Goal: Task Accomplishment & Management: Use online tool/utility

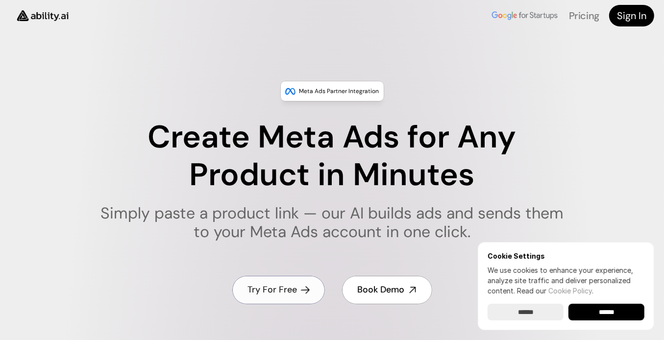
click at [297, 288] on link "Try For Free" at bounding box center [278, 290] width 93 height 28
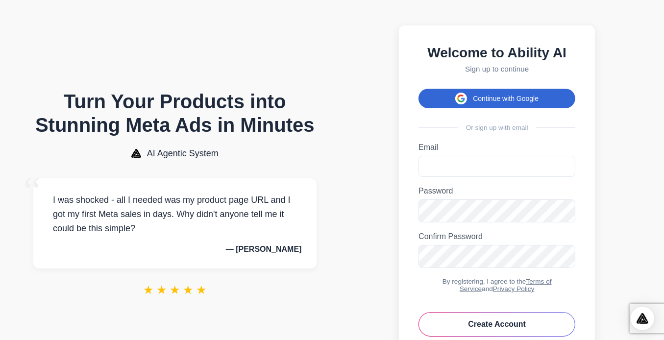
click at [500, 106] on button "Continue with Google" at bounding box center [497, 99] width 157 height 20
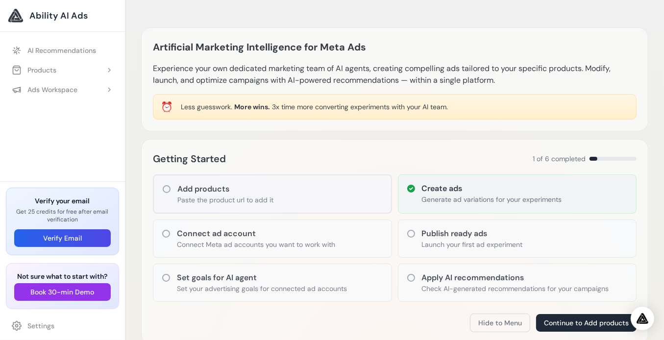
scroll to position [49, 0]
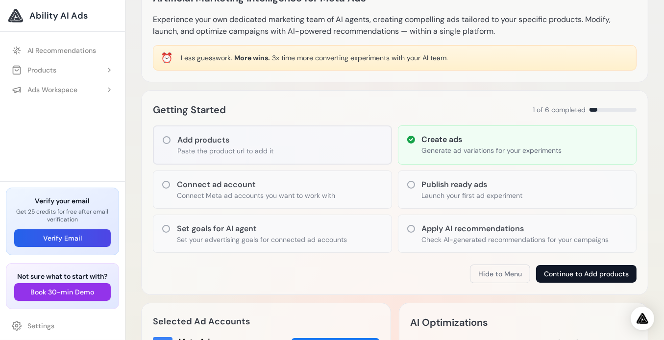
click at [565, 268] on button "Continue to Add products" at bounding box center [586, 274] width 100 height 18
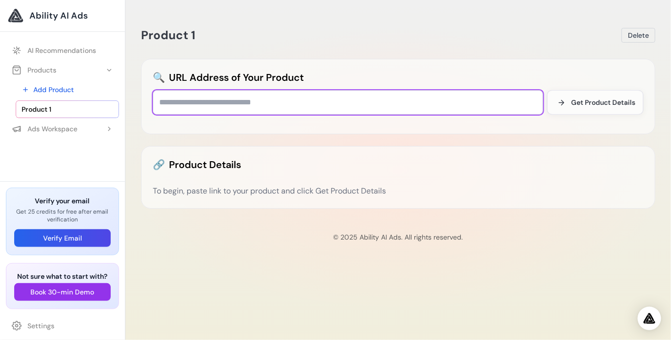
paste input "**********"
type input "**********"
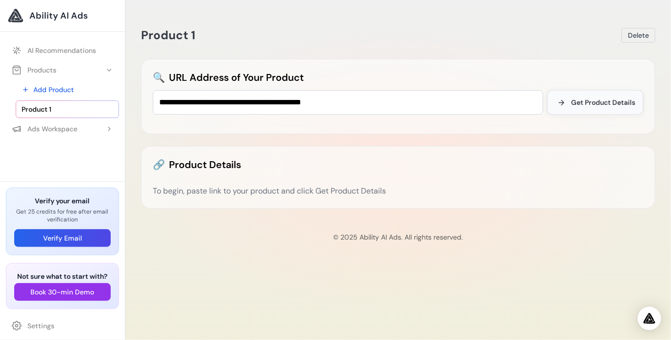
click at [608, 102] on span "Get Product Details" at bounding box center [603, 103] width 64 height 10
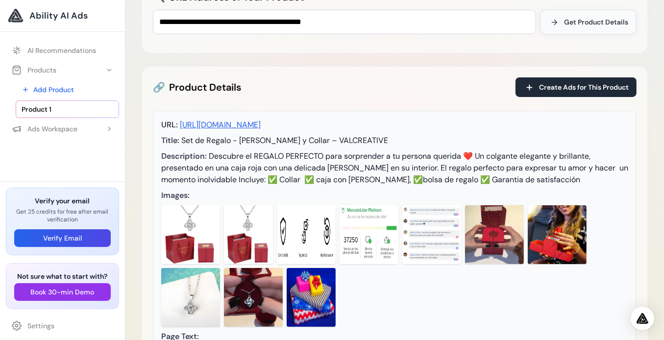
scroll to position [98, 0]
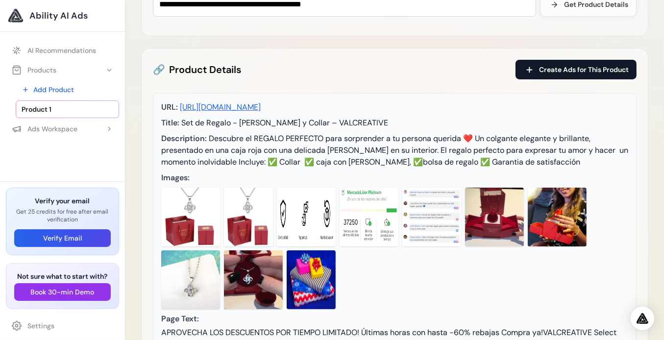
click at [596, 73] on span "Create Ads for This Product" at bounding box center [584, 70] width 90 height 10
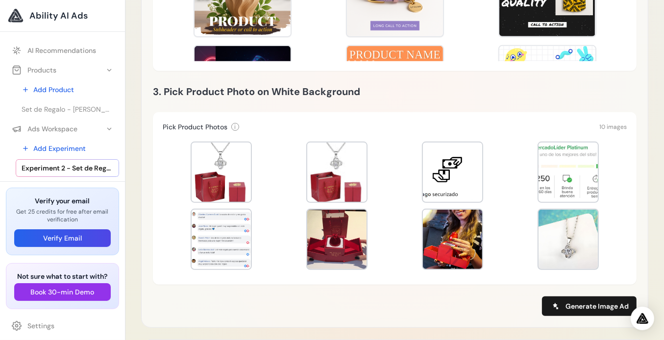
scroll to position [343, 0]
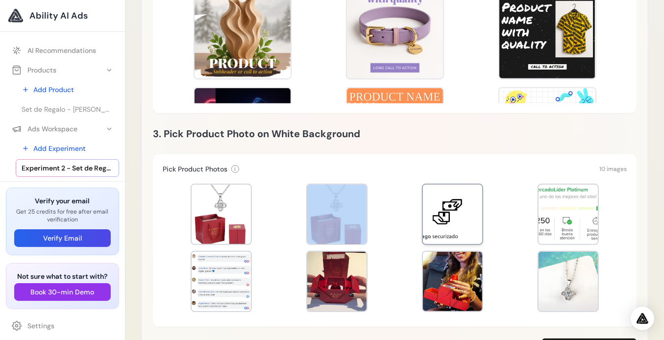
drag, startPoint x: 238, startPoint y: 211, endPoint x: 418, endPoint y: 213, distance: 179.9
click at [418, 213] on div at bounding box center [395, 248] width 464 height 137
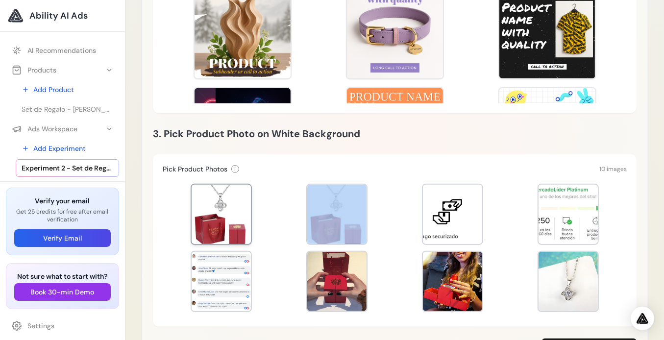
click at [219, 199] on div at bounding box center [221, 214] width 59 height 59
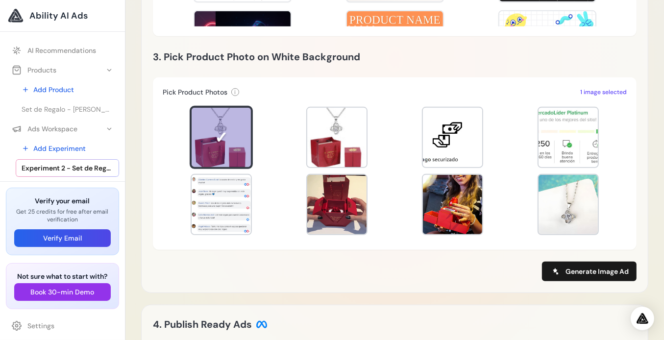
scroll to position [441, 0]
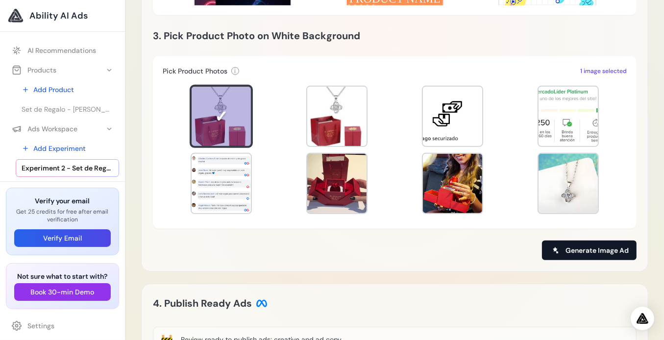
click at [598, 249] on span "Generate Image Ad" at bounding box center [597, 251] width 63 height 10
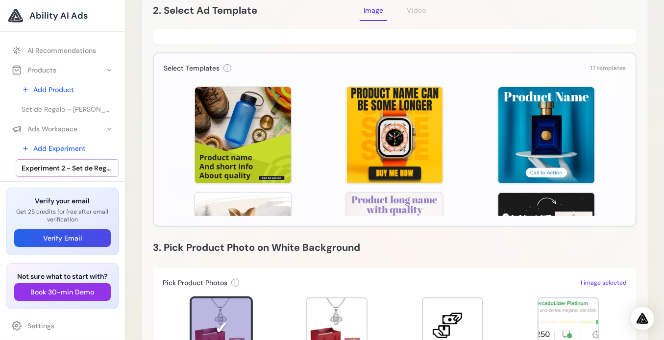
scroll to position [249, 0]
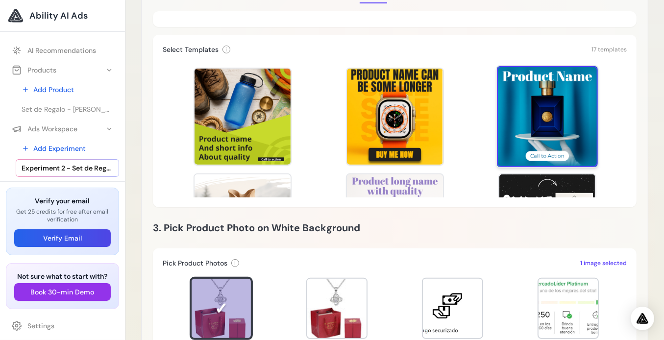
click at [565, 112] on div at bounding box center [547, 116] width 101 height 101
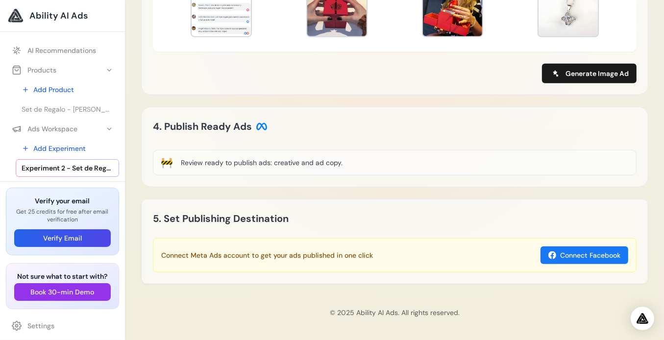
scroll to position [619, 0]
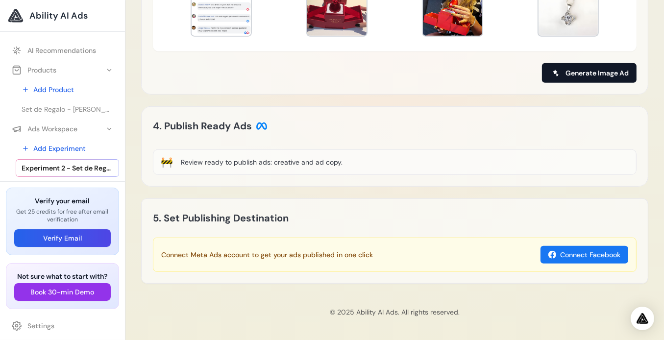
click at [596, 77] on span "Generate Image Ad" at bounding box center [597, 73] width 63 height 10
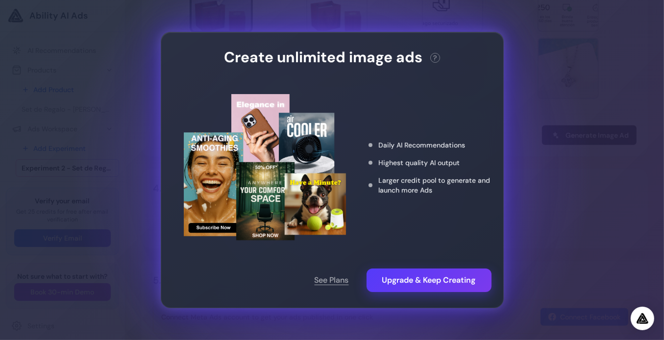
scroll to position [472, 0]
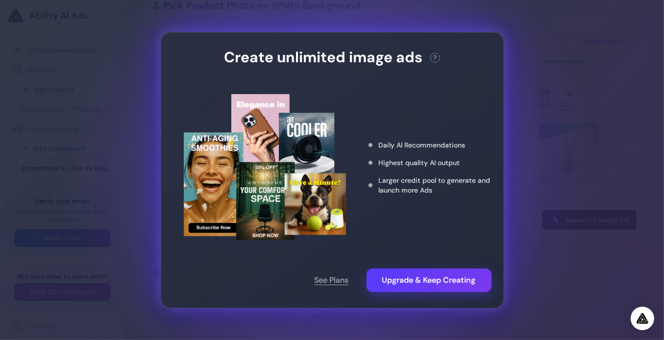
click at [557, 99] on div "Create unlimited image ads ? This action needs 2 credits. You have 0 remaining.…" at bounding box center [332, 170] width 664 height 340
